Goal: Task Accomplishment & Management: Use online tool/utility

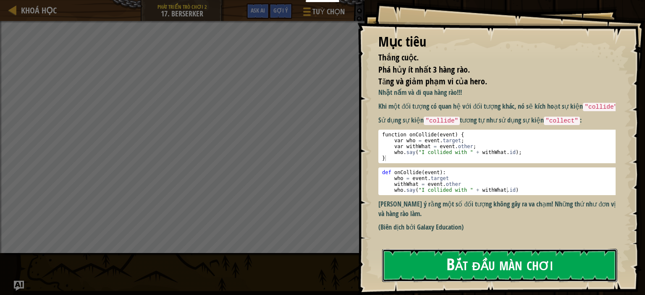
click at [466, 270] on button "Bắt đầu màn chơi" at bounding box center [499, 265] width 235 height 33
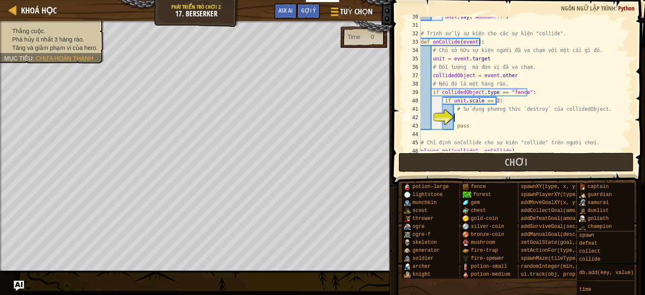
scroll to position [269, 0]
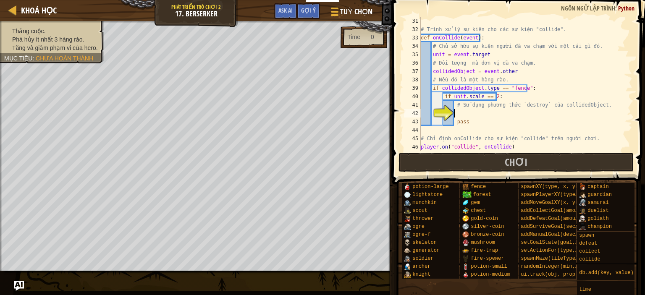
click at [421, 114] on div "42" at bounding box center [412, 113] width 17 height 8
type textarea "pass"
click at [471, 112] on div "# Trình xử lý sự kiện cho các sự kiện "collide". def onCollide ( event ) : # Ch…" at bounding box center [522, 92] width 207 height 151
click at [466, 116] on div "# Trình xử lý sự kiện cho các sự kiện "collide". def onCollide ( event ) : # Ch…" at bounding box center [522, 92] width 207 height 151
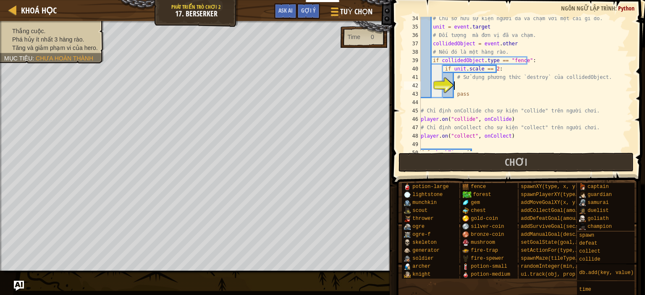
scroll to position [283, 0]
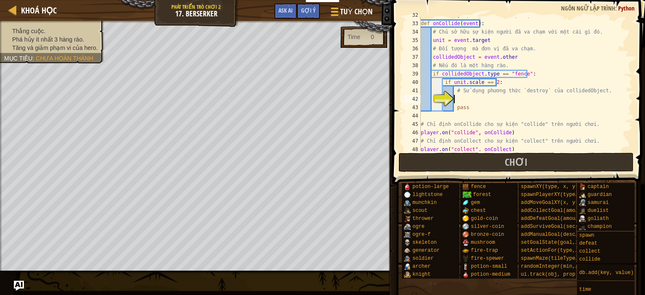
click at [471, 98] on div "# Trình xử lý sự kiện cho các sự kiện "collide". def onCollide ( event ) : # Ch…" at bounding box center [522, 86] width 207 height 151
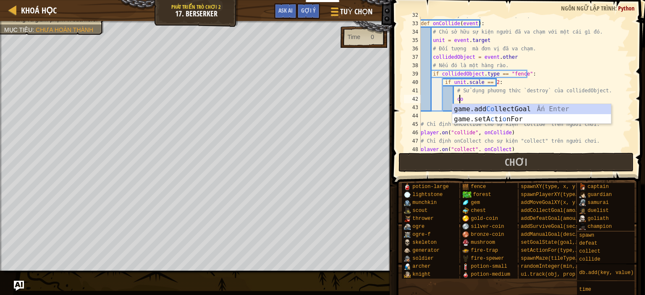
scroll to position [4, 3]
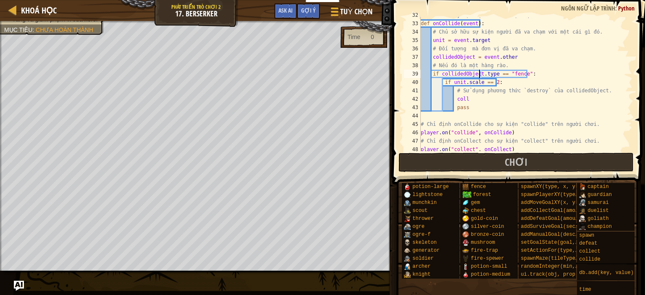
click at [478, 74] on div "# Trình xử lý sự kiện cho các sự kiện "collide". def onCollide ( event ) : # Ch…" at bounding box center [522, 86] width 207 height 151
click at [478, 74] on div "# Trình xử lý sự kiện cho các sự kiện "collide". def onCollide ( event ) : # Ch…" at bounding box center [522, 84] width 207 height 134
drag, startPoint x: 479, startPoint y: 74, endPoint x: 440, endPoint y: 72, distance: 38.7
click at [440, 72] on div "# Trình xử lý sự kiện cho các sự kiện "collide". def onCollide ( event ) : # Ch…" at bounding box center [522, 86] width 207 height 151
click at [474, 103] on div "# Trình xử lý sự kiện cho các sự kiện "collide". def onCollide ( event ) : # Ch…" at bounding box center [522, 86] width 207 height 151
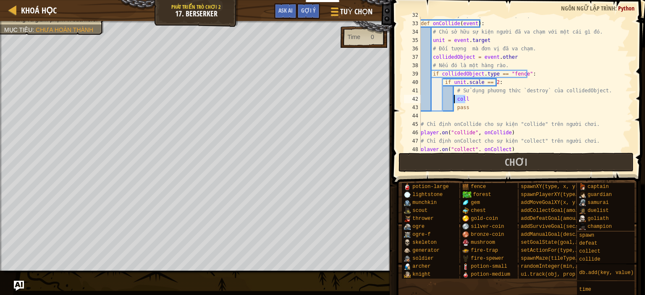
drag, startPoint x: 472, startPoint y: 99, endPoint x: 454, endPoint y: 99, distance: 18.1
click at [454, 99] on div "# Trình xử lý sự kiện cho các sự kiện "collide". def onCollide ( event ) : # Ch…" at bounding box center [522, 86] width 207 height 151
paste textarea "idedObject"
click at [526, 99] on div "# Trình xử lý sự kiện cho các sự kiện "collide". def onCollide ( event ) : # Ch…" at bounding box center [522, 86] width 207 height 151
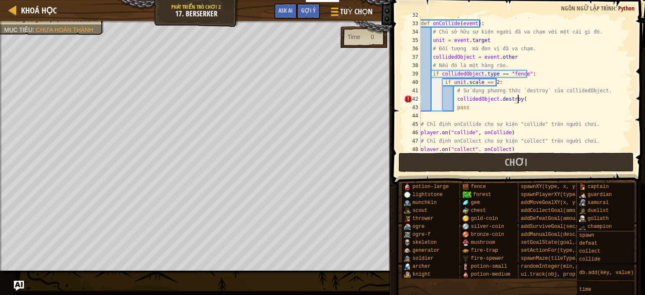
scroll to position [4, 8]
click at [517, 123] on div "# Trình xử lý sự kiện cho các sự kiện "collide". def onCollide ( event ) : # Ch…" at bounding box center [522, 86] width 207 height 151
click at [521, 103] on div "# Trình xử lý sự kiện cho các sự kiện "collide". def onCollide ( event ) : # Ch…" at bounding box center [522, 86] width 207 height 151
click at [524, 99] on div "# Trình xử lý sự kiện cho các sự kiện "collide". def onCollide ( event ) : # Ch…" at bounding box center [522, 86] width 207 height 151
click at [425, 21] on div "# Trình xử lý sự kiện cho các sự kiện "collide". def onCollide ( event ) : # Ch…" at bounding box center [522, 86] width 207 height 151
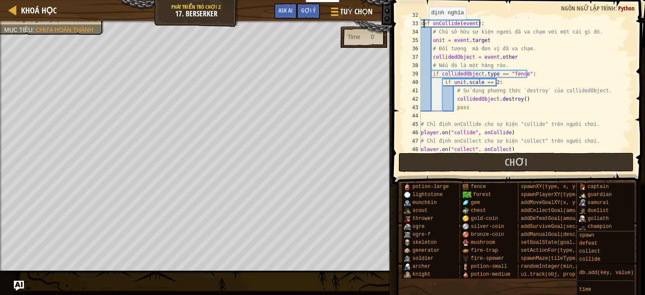
scroll to position [4, 4]
drag, startPoint x: 481, startPoint y: 22, endPoint x: 475, endPoint y: 21, distance: 5.5
click at [475, 21] on div "# Trình xử lý sự kiện cho các sự kiện "collide". def onCollide ( event ) : # Ch…" at bounding box center [522, 86] width 207 height 151
click at [479, 38] on div "# Trình xử lý sự kiện cho các sự kiện "collide". def onCollide ( event ) : # Ch…" at bounding box center [522, 86] width 207 height 151
drag, startPoint x: 442, startPoint y: 40, endPoint x: 435, endPoint y: 40, distance: 7.1
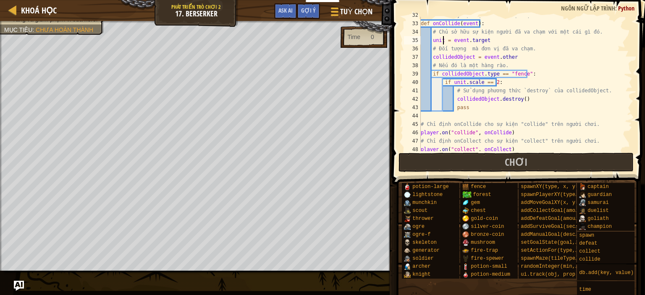
click at [435, 40] on div "# Trình xử lý sự kiện cho các sự kiện "collide". def onCollide ( event ) : # Ch…" at bounding box center [522, 86] width 207 height 151
drag, startPoint x: 452, startPoint y: 40, endPoint x: 487, endPoint y: 40, distance: 34.9
click at [487, 40] on div "# Trình xử lý sự kiện cho các sự kiện "collide". def onCollide ( event ) : # Ch…" at bounding box center [522, 86] width 207 height 151
click at [474, 40] on div "# Trình xử lý sự kiện cho các sự kiện "collide". def onCollide ( event ) : # Ch…" at bounding box center [522, 84] width 207 height 134
drag, startPoint x: 487, startPoint y: 39, endPoint x: 455, endPoint y: 38, distance: 31.9
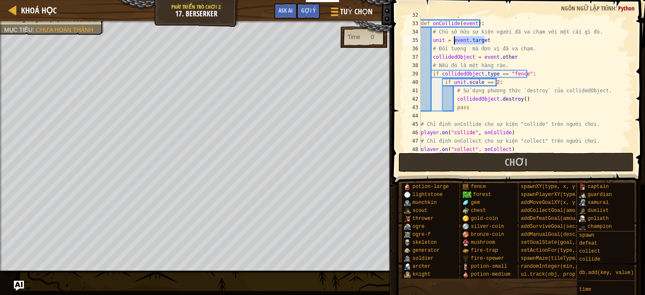
click at [455, 38] on div "# Trình xử lý sự kiện cho các sự kiện "collide". def onCollide ( event ) : # Ch…" at bounding box center [522, 86] width 207 height 151
click at [450, 50] on div "# Trình xử lý sự kiện cho các sự kiện "collide". def onCollide ( event ) : # Ch…" at bounding box center [522, 86] width 207 height 151
drag, startPoint x: 440, startPoint y: 47, endPoint x: 509, endPoint y: 47, distance: 69.3
click at [509, 47] on div "# Trình xử lý sự kiện cho các sự kiện "collide". def onCollide ( event ) : # Ch…" at bounding box center [522, 86] width 207 height 151
click at [499, 47] on div "# Trình xử lý sự kiện cho các sự kiện "collide". def onCollide ( event ) : # Ch…" at bounding box center [522, 84] width 207 height 134
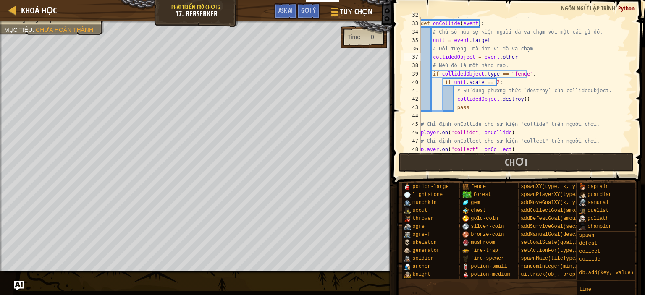
drag, startPoint x: 499, startPoint y: 56, endPoint x: 511, endPoint y: 57, distance: 11.8
click at [511, 57] on div "# Trình xử lý sự kiện cho các sự kiện "collide". def onCollide ( event ) : # Ch…" at bounding box center [522, 86] width 207 height 151
drag, startPoint x: 473, startPoint y: 56, endPoint x: 421, endPoint y: 55, distance: 51.3
click at [421, 55] on div "# Trình xử lý sự kiện cho các sự kiện "collide". def onCollide ( event ) : # Ch…" at bounding box center [522, 86] width 207 height 151
click at [497, 58] on div "# Trình xử lý sự kiện cho các sự kiện "collide". def onCollide ( event ) : # Ch…" at bounding box center [522, 86] width 207 height 151
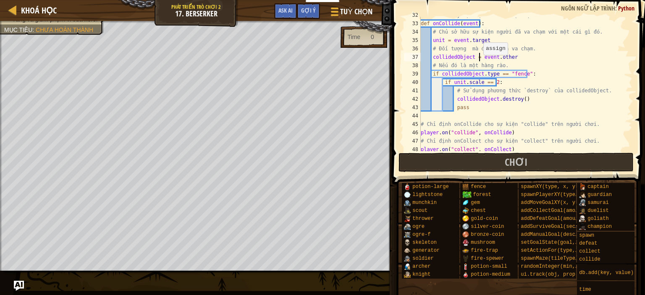
drag, startPoint x: 479, startPoint y: 57, endPoint x: 524, endPoint y: 57, distance: 45.4
click at [524, 57] on div "# Trình xử lý sự kiện cho các sự kiện "collide". def onCollide ( event ) : # Ch…" at bounding box center [522, 86] width 207 height 151
click at [492, 59] on div "# Trình xử lý sự kiện cho các sự kiện "collide". def onCollide ( event ) : # Ch…" at bounding box center [522, 84] width 207 height 134
drag, startPoint x: 442, startPoint y: 74, endPoint x: 469, endPoint y: 72, distance: 27.4
click at [468, 72] on div "# Trình xử lý sự kiện cho các sự kiện "collide". def onCollide ( event ) : # Ch…" at bounding box center [522, 86] width 207 height 151
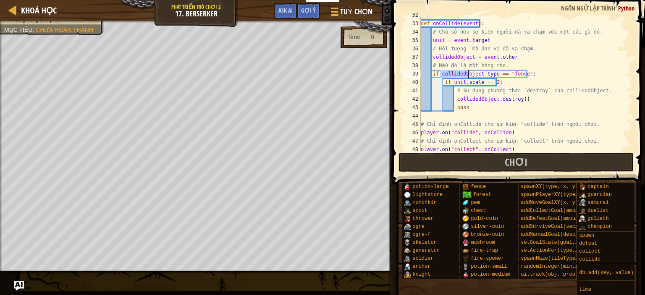
click at [475, 72] on div "# Trình xử lý sự kiện cho các sự kiện "collide". def onCollide ( event ) : # Ch…" at bounding box center [522, 86] width 207 height 151
click at [487, 75] on div "# Trình xử lý sự kiện cho các sự kiện "collide". def onCollide ( event ) : # Ch…" at bounding box center [522, 86] width 207 height 151
click at [499, 75] on div "# Trình xử lý sự kiện cho các sự kiện "collide". def onCollide ( event ) : # Ch…" at bounding box center [522, 86] width 207 height 151
drag, startPoint x: 511, startPoint y: 74, endPoint x: 515, endPoint y: 74, distance: 4.6
click at [515, 74] on div "# Trình xử lý sự kiện cho các sự kiện "collide". def onCollide ( event ) : # Ch…" at bounding box center [522, 86] width 207 height 151
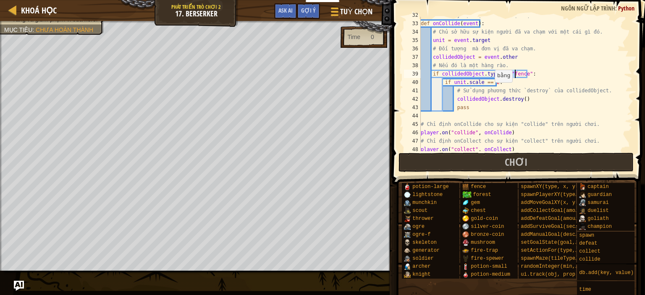
click at [491, 85] on div "# Trình xử lý sự kiện cho các sự kiện "collide". def onCollide ( event ) : # Ch…" at bounding box center [522, 86] width 207 height 151
click at [450, 84] on div "# Trình xử lý sự kiện cho các sự kiện "collide". def onCollide ( event ) : # Ch…" at bounding box center [522, 86] width 207 height 151
click at [455, 83] on div "# Trình xử lý sự kiện cho các sự kiện "collide". def onCollide ( event ) : # Ch…" at bounding box center [522, 86] width 207 height 151
drag, startPoint x: 455, startPoint y: 83, endPoint x: 466, endPoint y: 82, distance: 11.1
click at [466, 82] on div "# Trình xử lý sự kiện cho các sự kiện "collide". def onCollide ( event ) : # Ch…" at bounding box center [522, 86] width 207 height 151
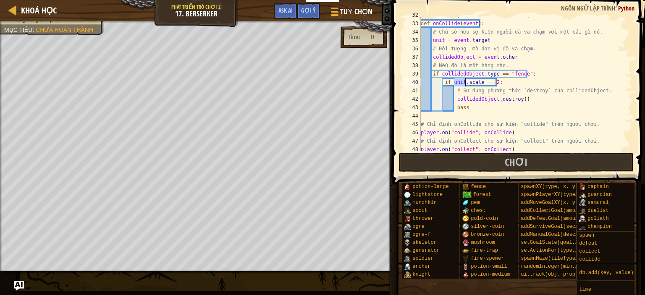
click at [464, 85] on div "# Trình xử lý sự kiện cho các sự kiện "collide". def onCollide ( event ) : # Ch…" at bounding box center [522, 84] width 207 height 134
click at [454, 81] on div "# Trình xử lý sự kiện cho các sự kiện "collide". def onCollide ( event ) : # Ch…" at bounding box center [522, 86] width 207 height 151
drag, startPoint x: 443, startPoint y: 40, endPoint x: 435, endPoint y: 39, distance: 7.6
click at [435, 39] on div "# Trình xử lý sự kiện cho các sự kiện "collide". def onCollide ( event ) : # Ch…" at bounding box center [522, 86] width 207 height 151
click at [474, 82] on div "# Trình xử lý sự kiện cho các sự kiện "collide". def onCollide ( event ) : # Ch…" at bounding box center [522, 86] width 207 height 151
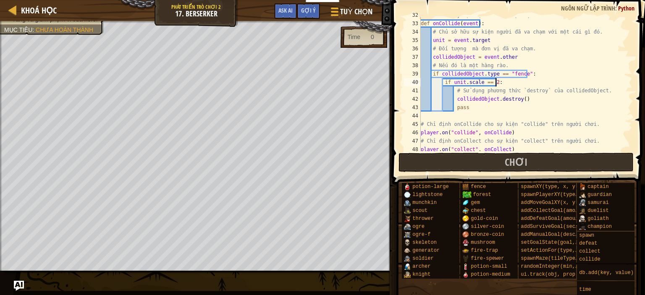
click at [495, 82] on div "# Trình xử lý sự kiện cho các sự kiện "collide". def onCollide ( event ) : # Ch…" at bounding box center [522, 86] width 207 height 151
click at [463, 100] on div "# Trình xử lý sự kiện cho các sự kiện "collide". def onCollide ( event ) : # Ch…" at bounding box center [522, 86] width 207 height 151
drag, startPoint x: 460, startPoint y: 100, endPoint x: 485, endPoint y: 98, distance: 24.9
click at [485, 97] on div "# Trình xử lý sự kiện cho các sự kiện "collide". def onCollide ( event ) : # Ch…" at bounding box center [522, 86] width 207 height 151
click at [480, 100] on div "# Trình xử lý sự kiện cho các sự kiện "collide". def onCollide ( event ) : # Ch…" at bounding box center [522, 84] width 207 height 134
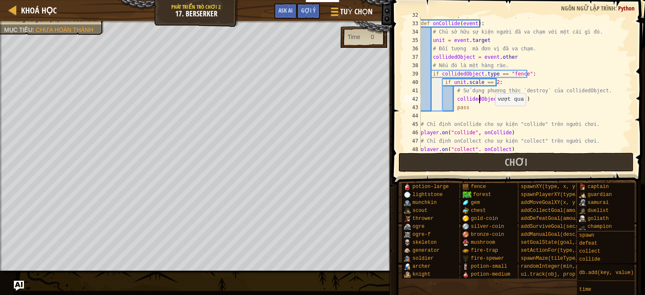
click at [491, 108] on div "# Trình xử lý sự kiện cho các sự kiện "collide". def onCollide ( event ) : # Ch…" at bounding box center [522, 86] width 207 height 151
click at [488, 126] on div "# Trình xử lý sự kiện cho các sự kiện "collide". def onCollide ( event ) : # Ch…" at bounding box center [522, 86] width 207 height 151
type textarea "player.on("collect", onCollect)"
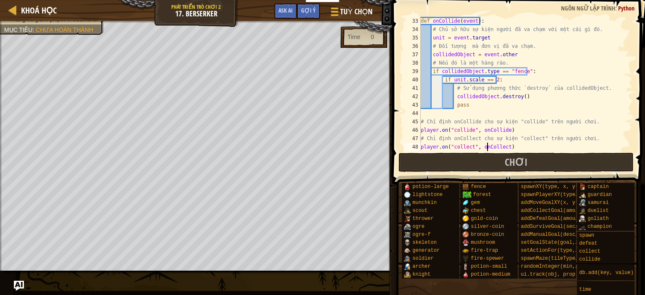
scroll to position [4, 0]
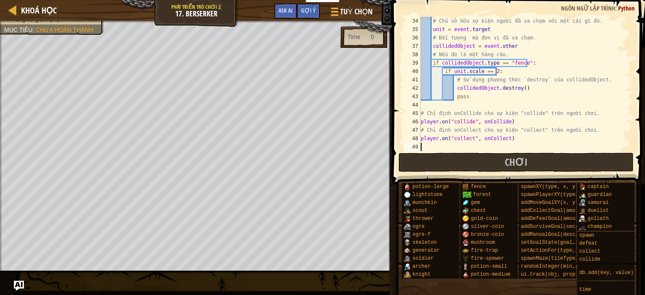
type textarea "# Nếu thời gian trò chơi lớn hơn game.powerEndTime:"
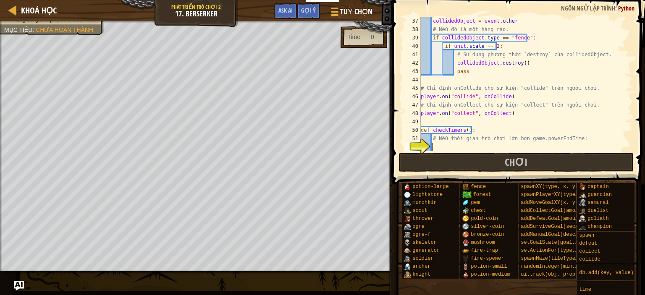
type textarea "# Nếu player.scale bằng 2:"
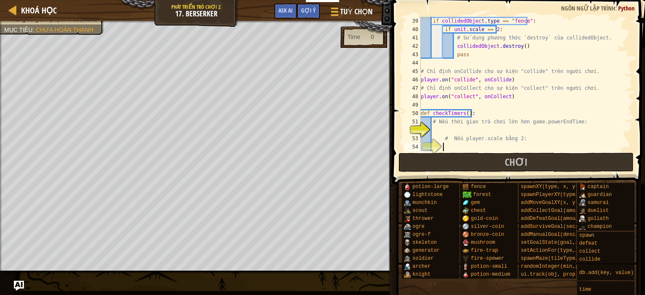
type textarea "# Thiết lập player.scale bằng 1."
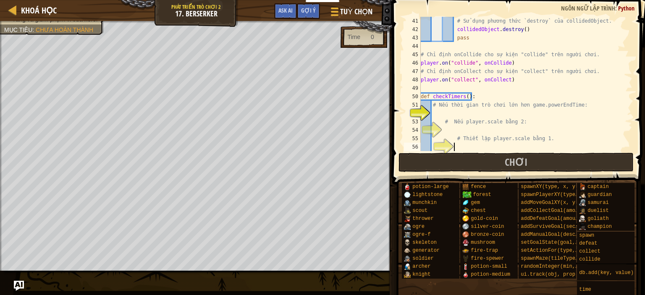
type textarea "pass"
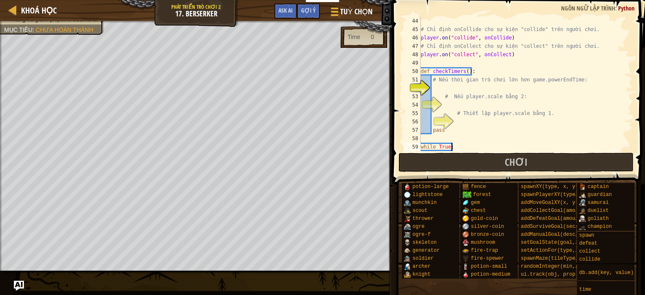
type textarea "checkTimers()"
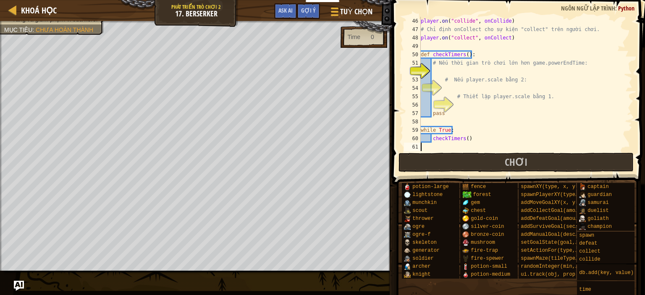
scroll to position [395, 0]
drag, startPoint x: 442, startPoint y: 53, endPoint x: 464, endPoint y: 53, distance: 21.9
click at [464, 53] on div "player . on ( "collide" , onCollide ) # Chỉ định onCollect cho sự kiện "collect…" at bounding box center [522, 92] width 207 height 151
click at [464, 84] on div "player . on ( "collide" , onCollide ) # Chỉ định onCollect cho sự kiện "collect…" at bounding box center [522, 92] width 207 height 151
type textarea "# Nếu player.scale bằng 2:"
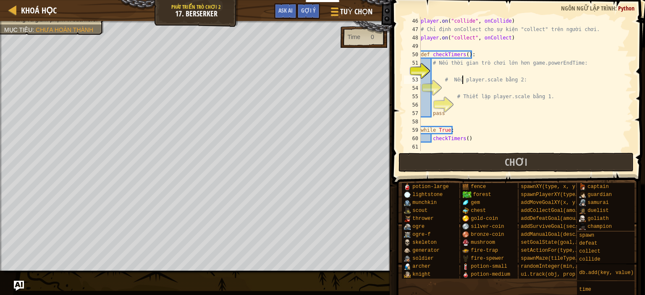
click at [449, 71] on div "player . on ( "collide" , onCollide ) # Chỉ định onCollect cho sự kiện "collect…" at bounding box center [522, 92] width 207 height 151
click at [478, 111] on div "player . on ( "collide" , onCollide ) # Chỉ định onCollect cho sự kiện "collect…" at bounding box center [522, 92] width 207 height 151
type textarea "pass"
